Goal: Task Accomplishment & Management: Manage account settings

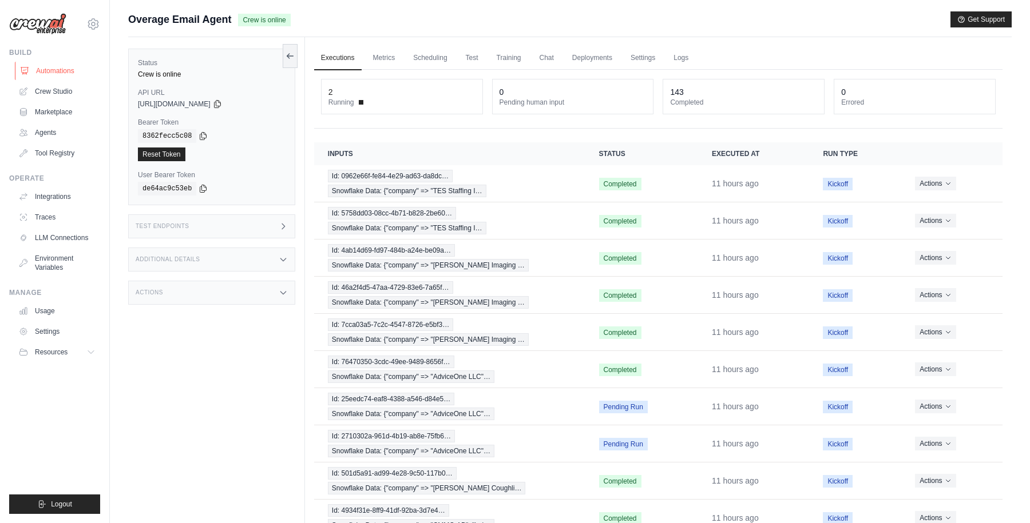
click at [50, 68] on link "Automations" at bounding box center [58, 71] width 86 height 18
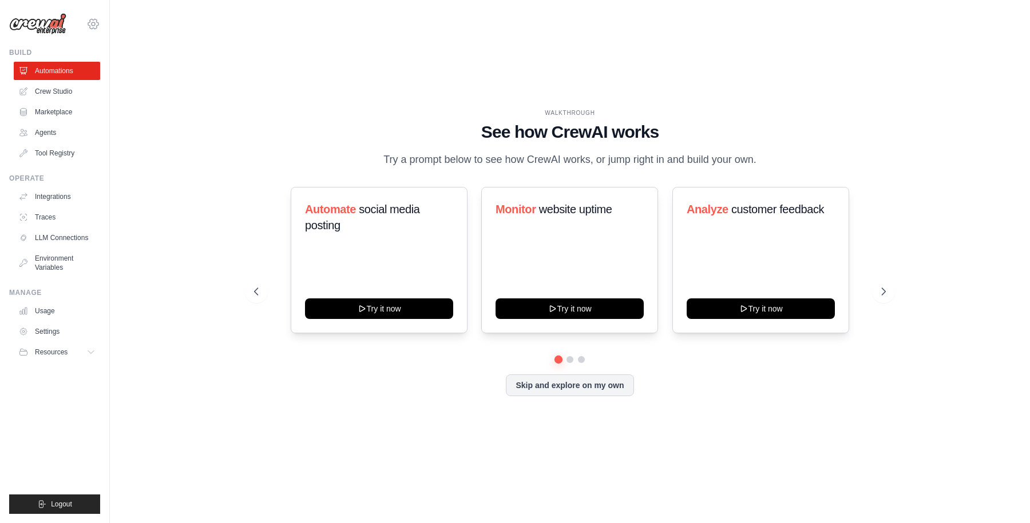
click at [93, 26] on icon at bounding box center [93, 23] width 3 height 3
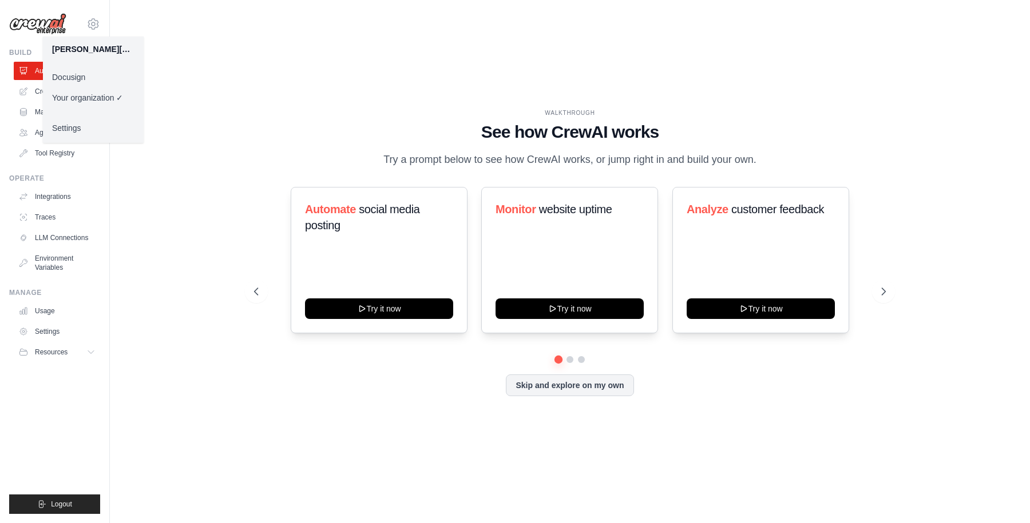
click at [88, 70] on link "Docusign" at bounding box center [93, 77] width 101 height 21
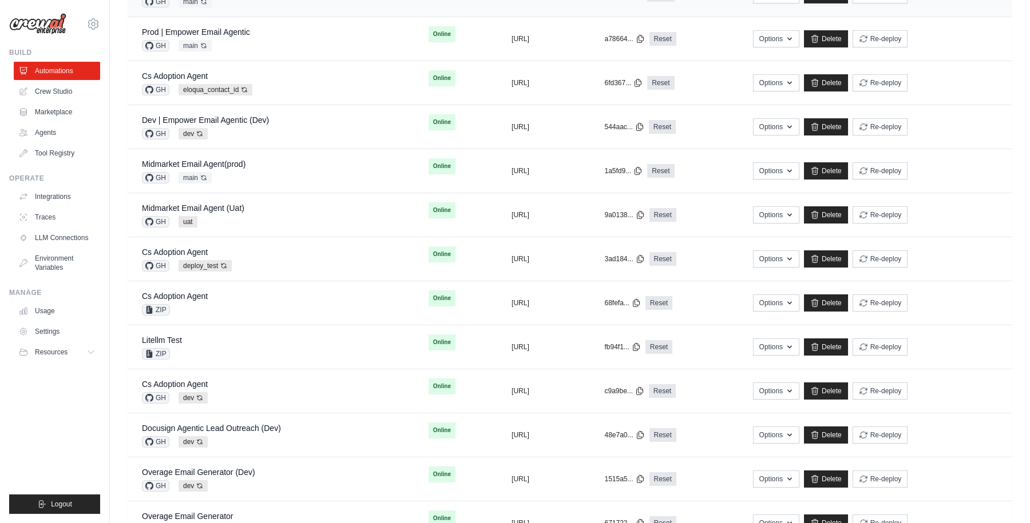
scroll to position [404, 0]
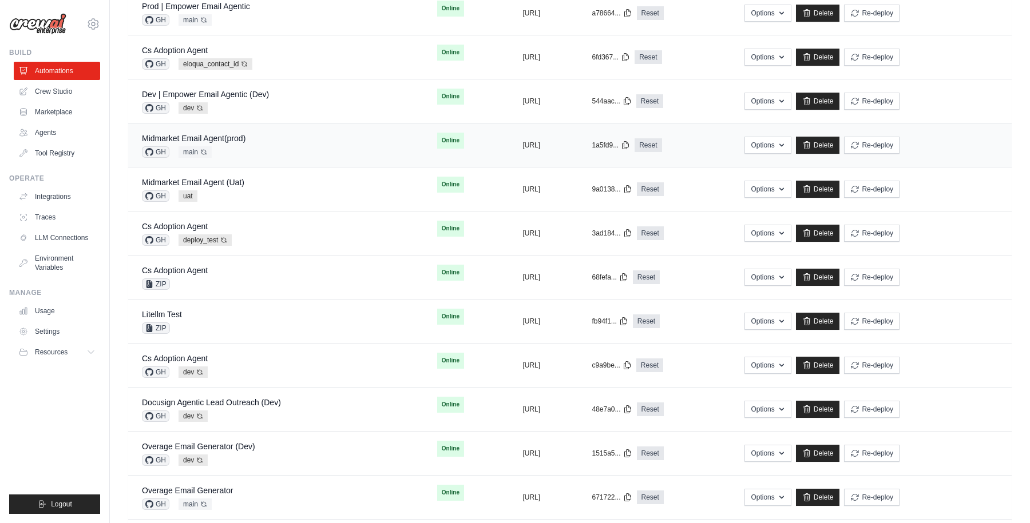
click at [227, 143] on div "Midmarket Email Agent(prod)" at bounding box center [194, 138] width 104 height 11
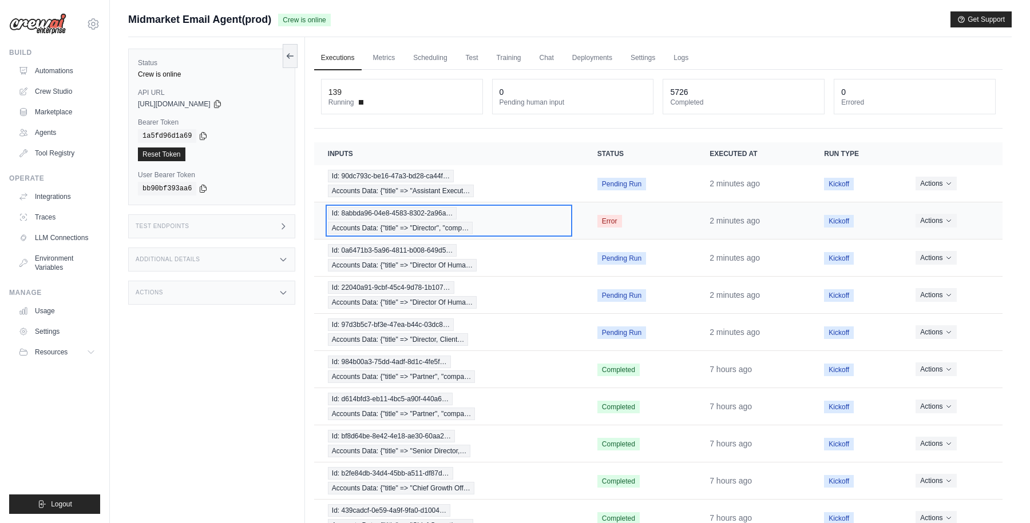
click at [499, 223] on div "Id: 8abbda96-04e8-4583-8302-2a96a… Accounts Data: {"title" => "Director", "comp…" at bounding box center [449, 220] width 242 height 27
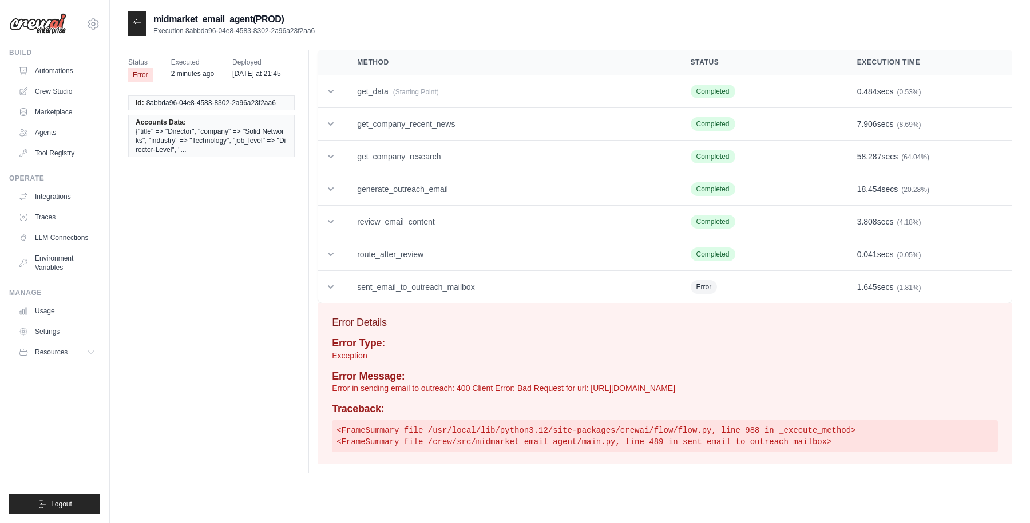
click at [143, 22] on div at bounding box center [137, 23] width 18 height 25
click at [135, 27] on div at bounding box center [137, 23] width 18 height 25
click at [134, 25] on icon at bounding box center [137, 22] width 9 height 9
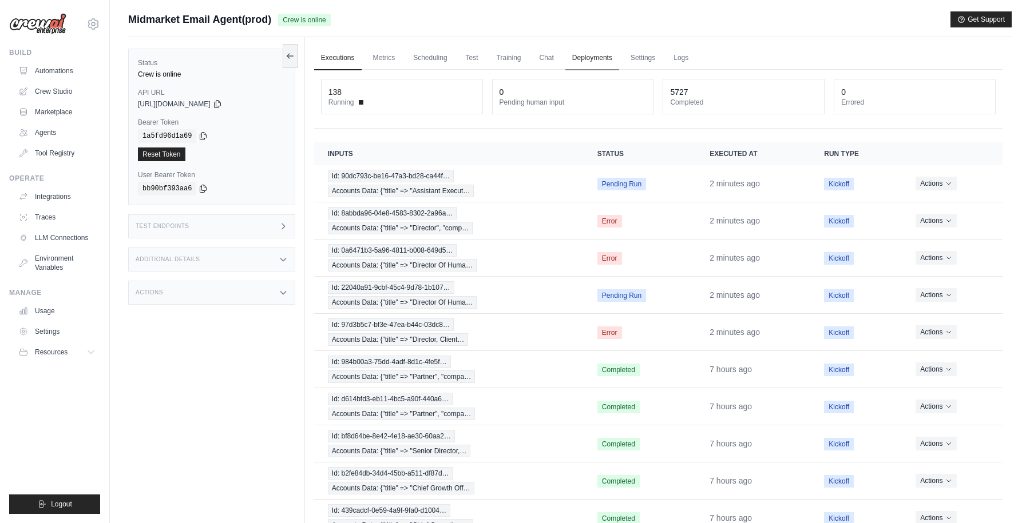
click at [597, 61] on link "Deployments" at bounding box center [592, 58] width 54 height 24
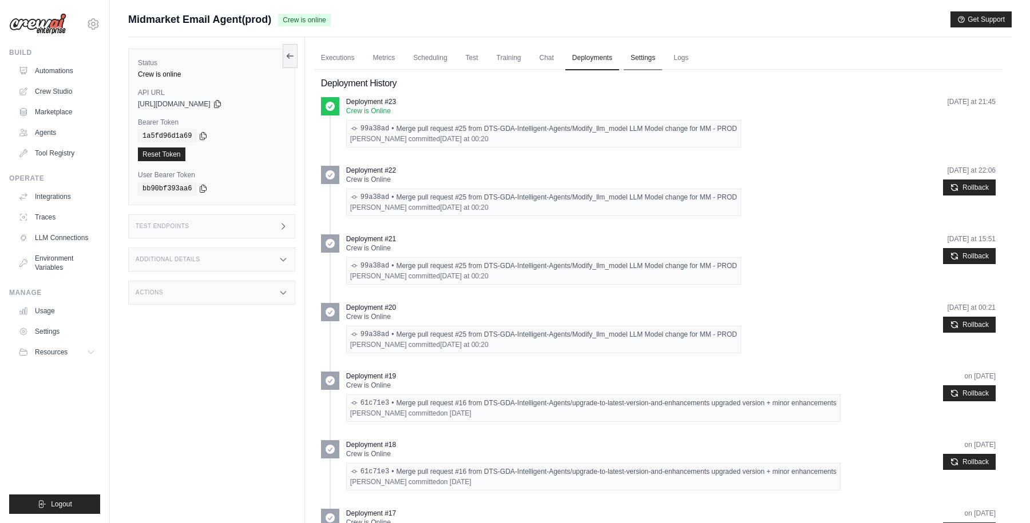
click at [636, 59] on link "Settings" at bounding box center [643, 58] width 38 height 24
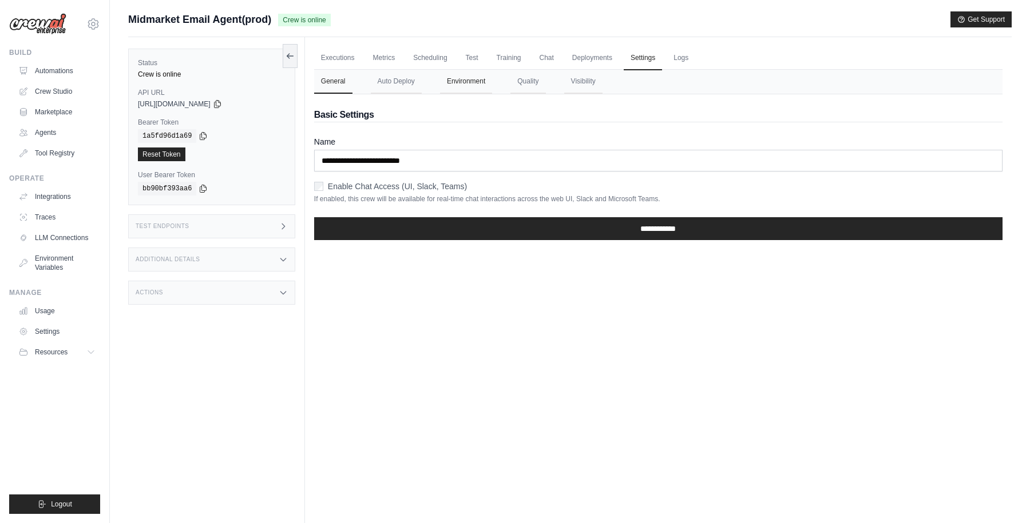
click at [467, 80] on button "Environment" at bounding box center [466, 82] width 52 height 24
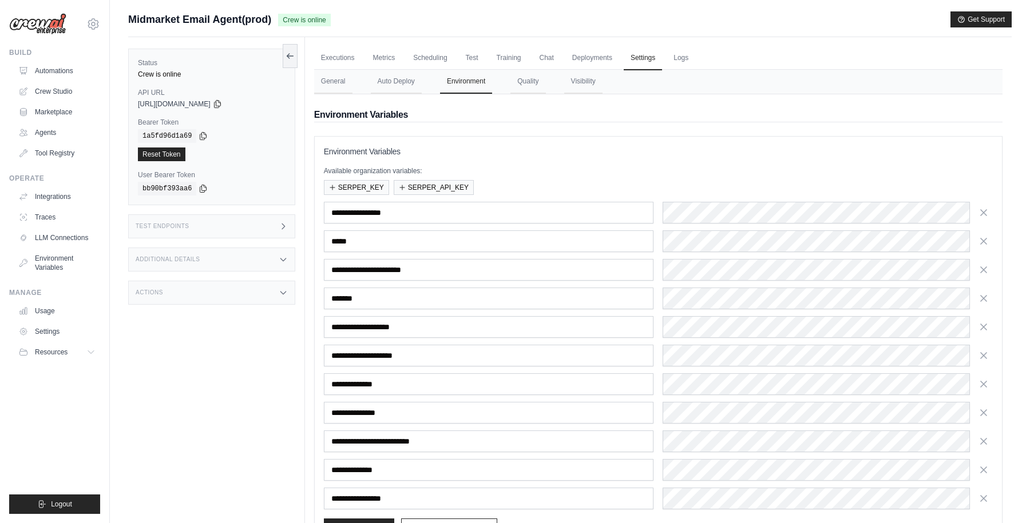
scroll to position [84, 0]
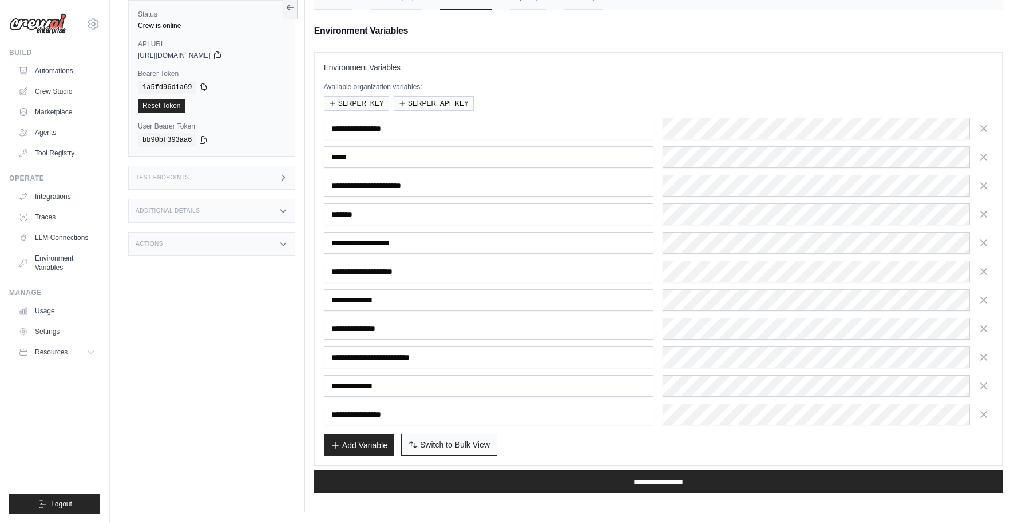
click at [457, 446] on span "Switch to Bulk View" at bounding box center [455, 444] width 70 height 11
type textarea "**********"
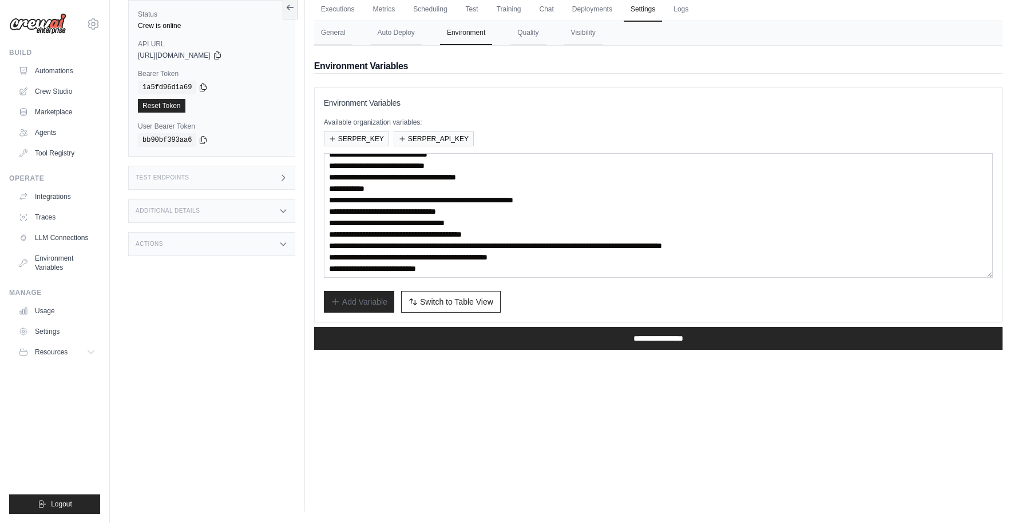
scroll to position [11, 0]
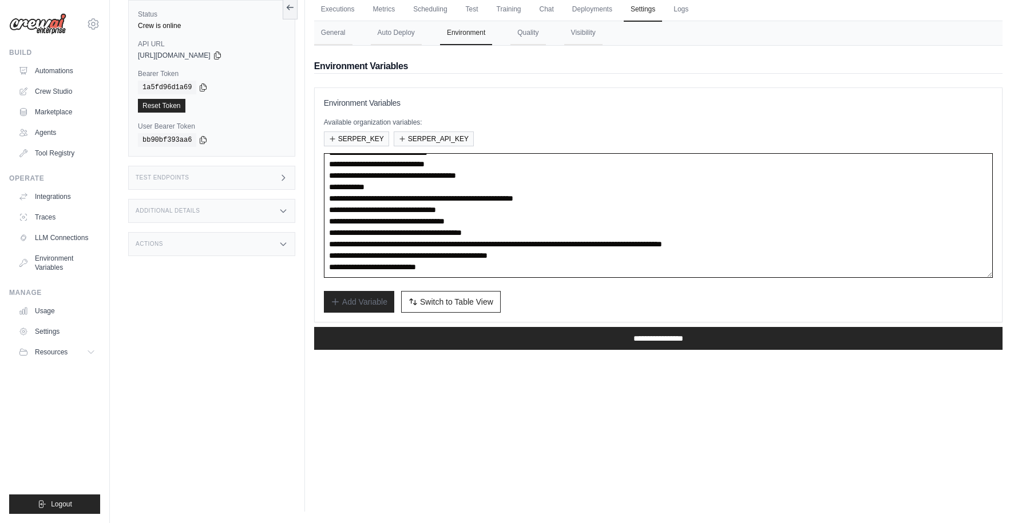
drag, startPoint x: 431, startPoint y: 199, endPoint x: 637, endPoint y: 198, distance: 206.5
click at [637, 198] on textarea "**********" at bounding box center [658, 215] width 669 height 125
